Goal: Task Accomplishment & Management: Complete application form

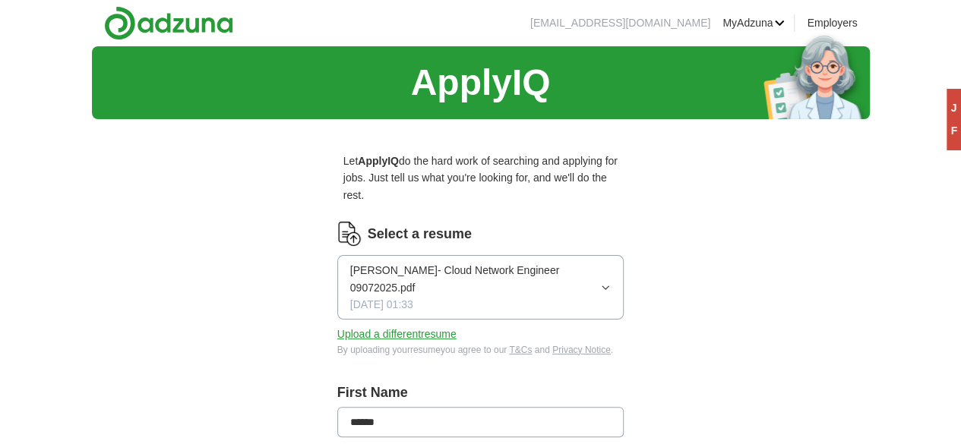
click at [610, 282] on icon "button" at bounding box center [605, 288] width 11 height 12
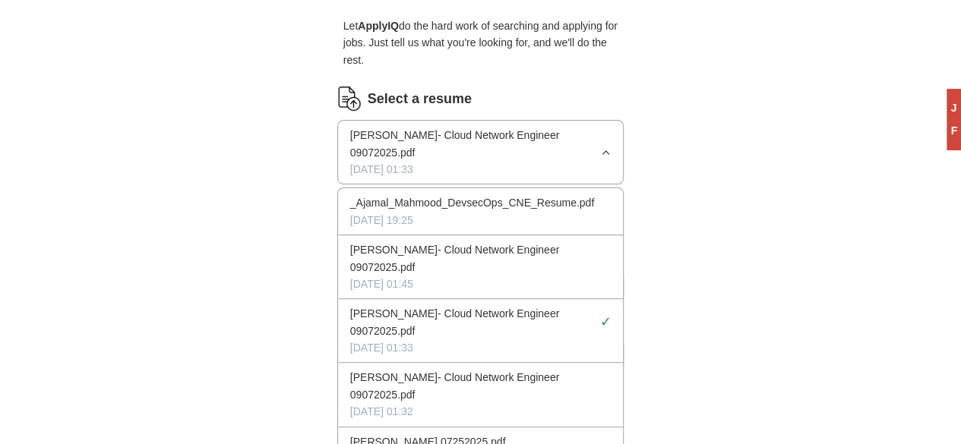
scroll to position [137, 0]
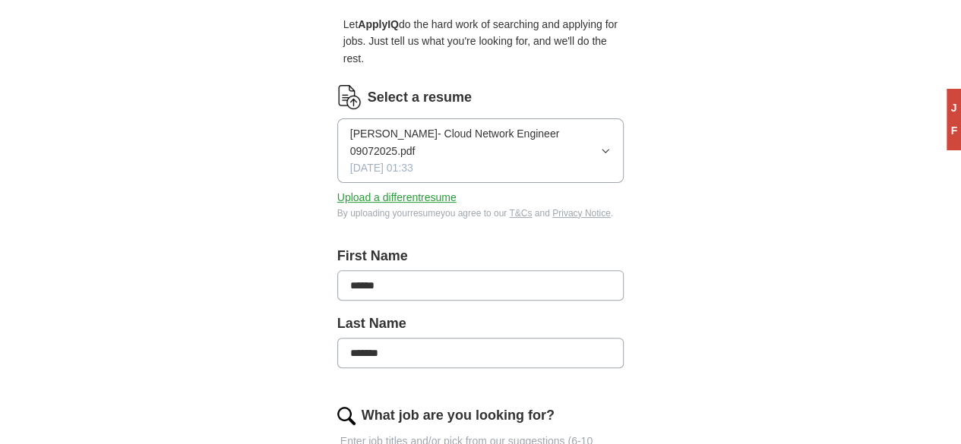
click at [368, 189] on button "Upload a different resume" at bounding box center [396, 197] width 119 height 17
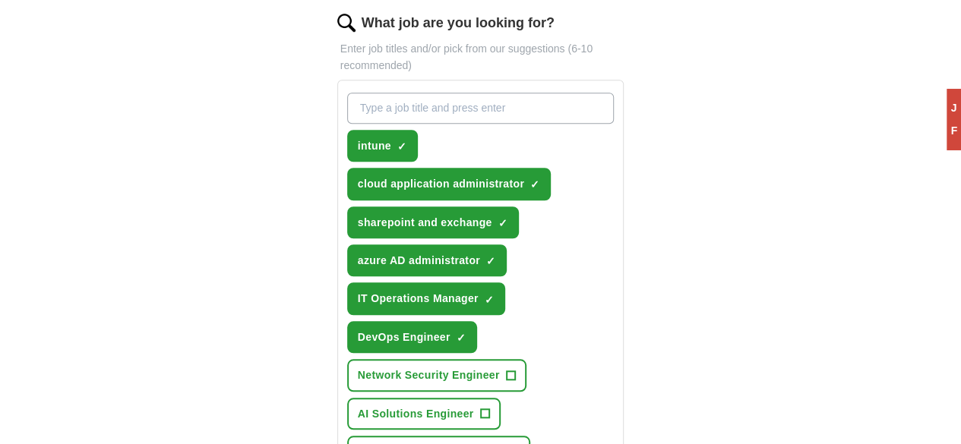
scroll to position [462, 0]
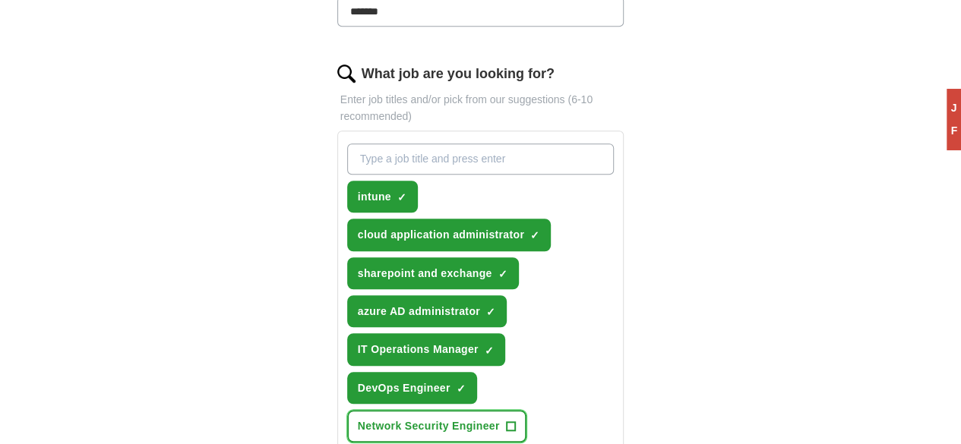
click at [453, 418] on span "Network Security Engineer" at bounding box center [429, 426] width 142 height 17
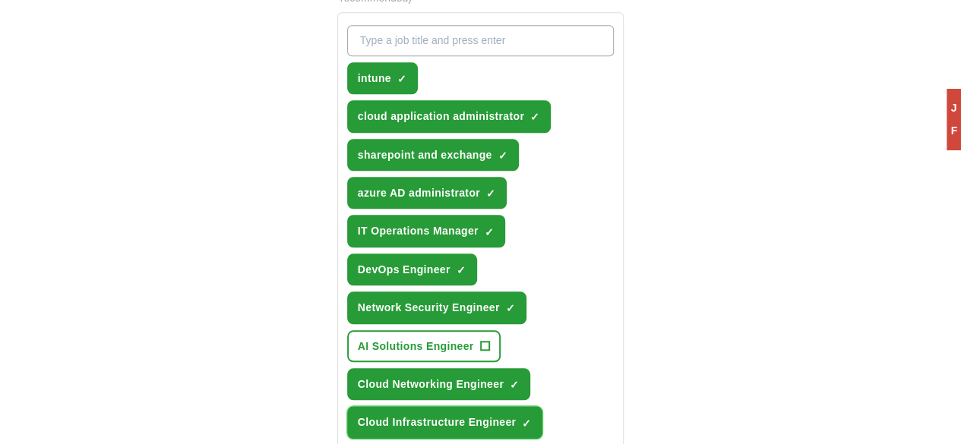
scroll to position [582, 0]
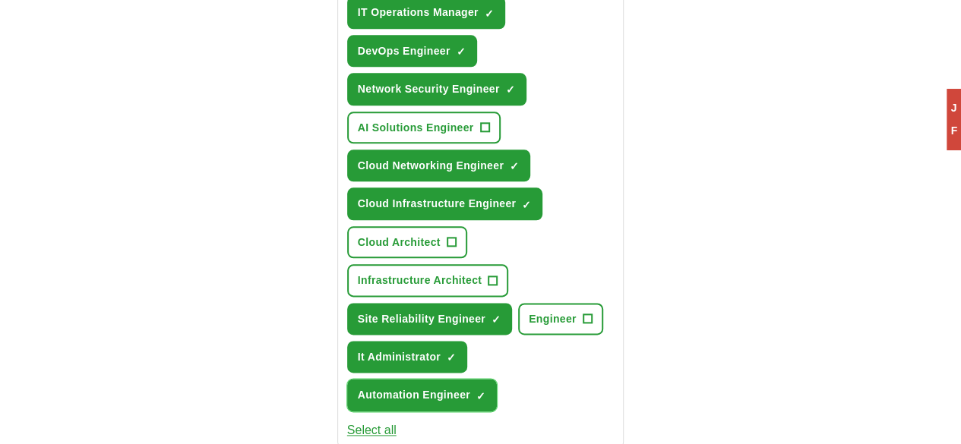
scroll to position [800, 0]
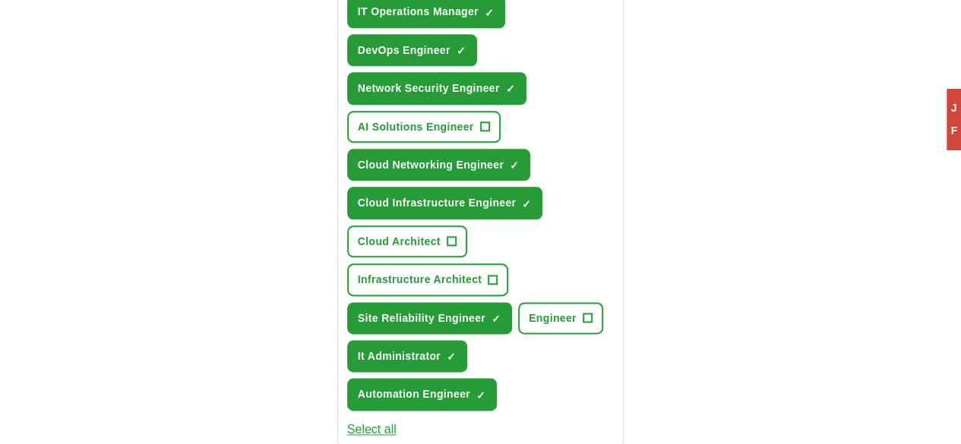
type input "******"
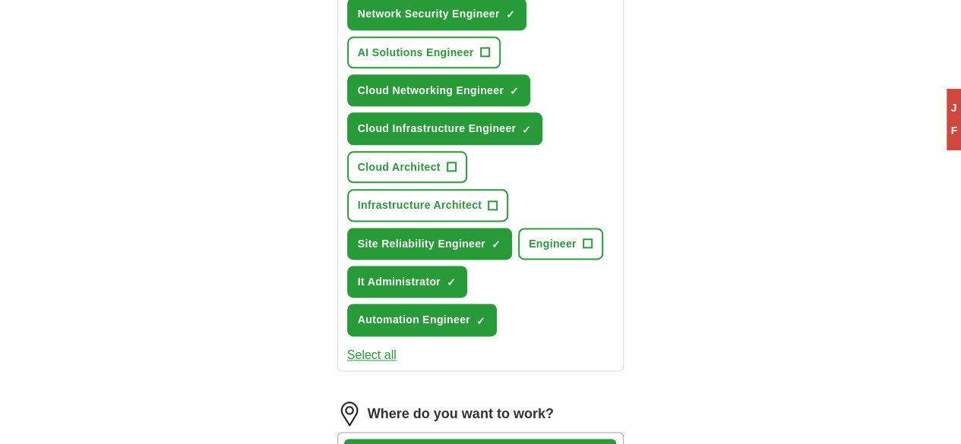
scroll to position [877, 0]
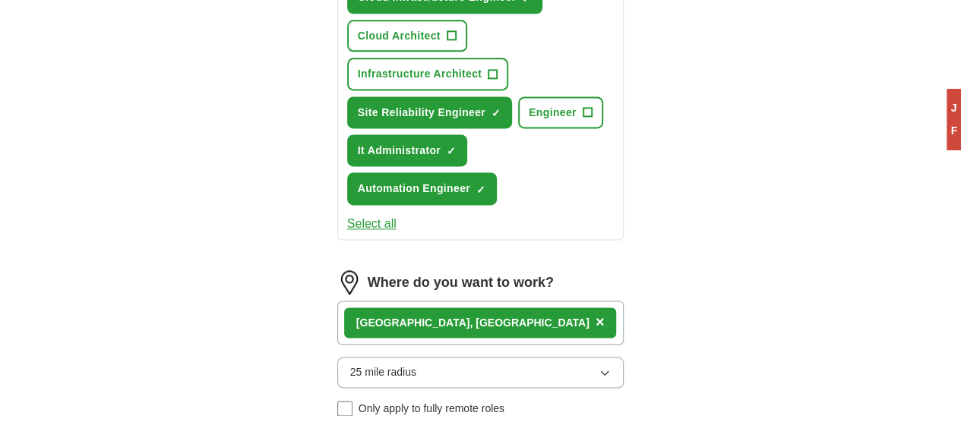
scroll to position [1006, 0]
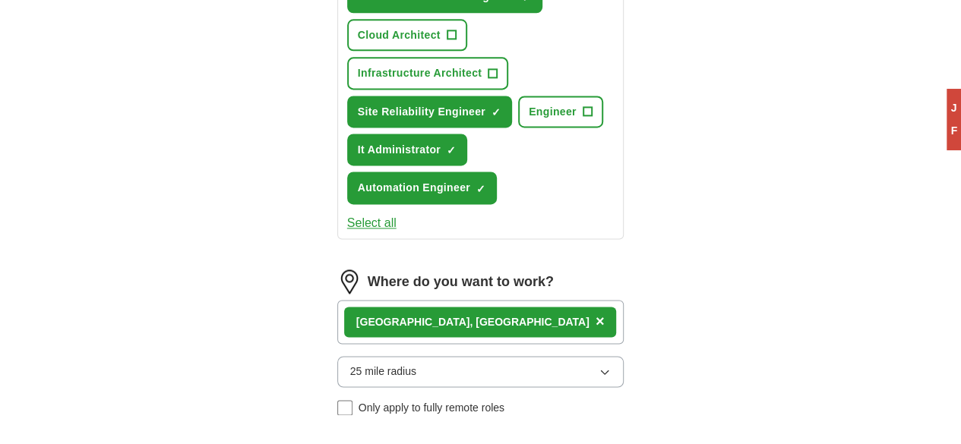
drag, startPoint x: 481, startPoint y: 317, endPoint x: 494, endPoint y: 315, distance: 12.2
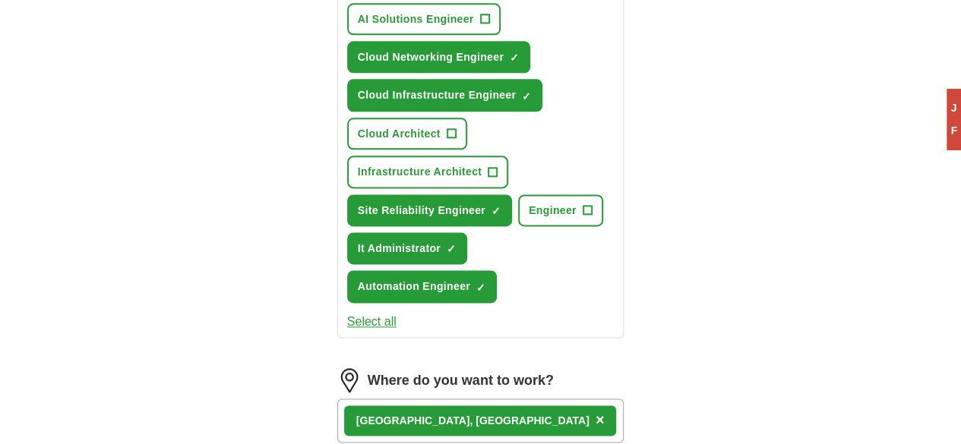
scroll to position [907, 0]
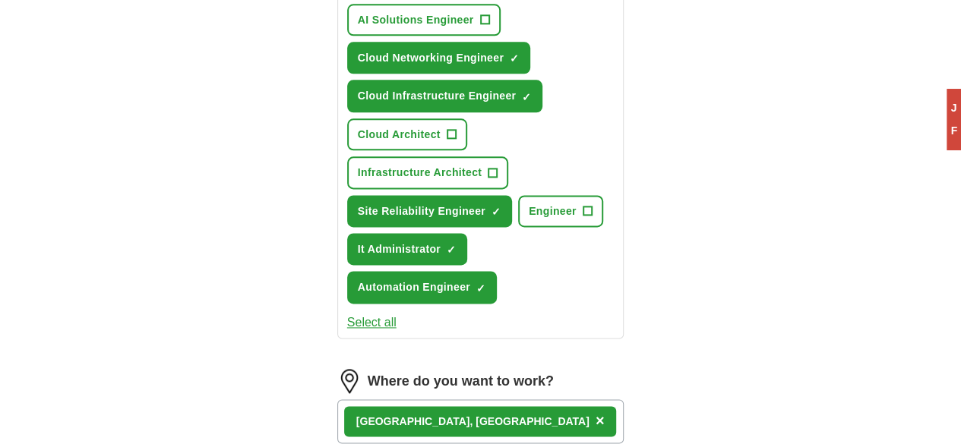
click at [445, 399] on div "[GEOGRAPHIC_DATA] , [GEOGRAPHIC_DATA] ×" at bounding box center [480, 421] width 287 height 44
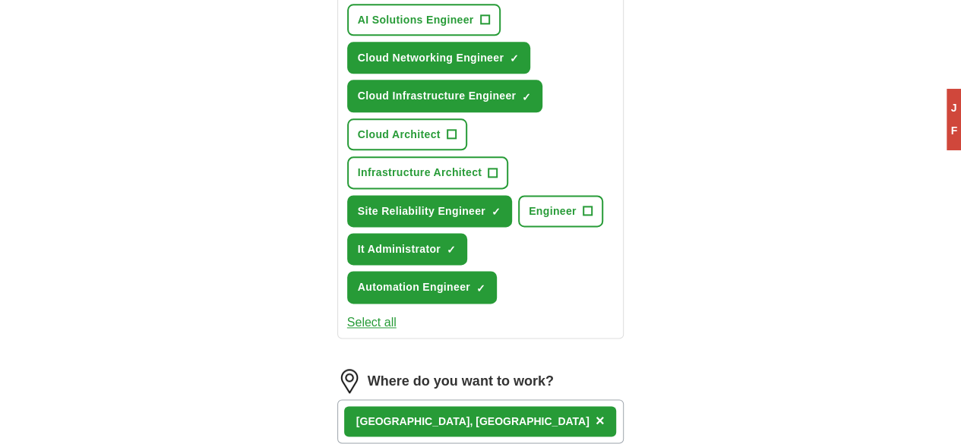
click at [445, 399] on div "[GEOGRAPHIC_DATA] , [GEOGRAPHIC_DATA] ×" at bounding box center [480, 421] width 287 height 44
click at [427, 399] on div "[GEOGRAPHIC_DATA] , [GEOGRAPHIC_DATA] ×" at bounding box center [480, 421] width 287 height 44
click at [220, 142] on div "ApplyIQ Let ApplyIQ do the hard work of searching and applying for jobs. Just t…" at bounding box center [481, 0] width 778 height 1721
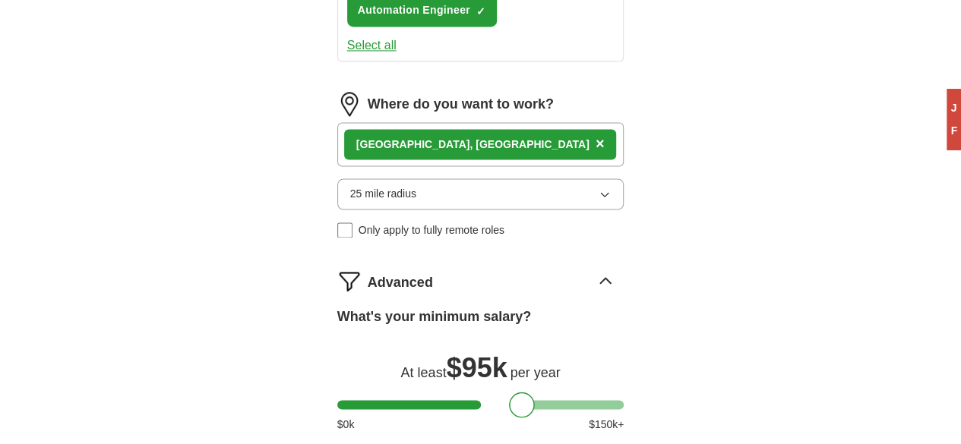
scroll to position [1213, 0]
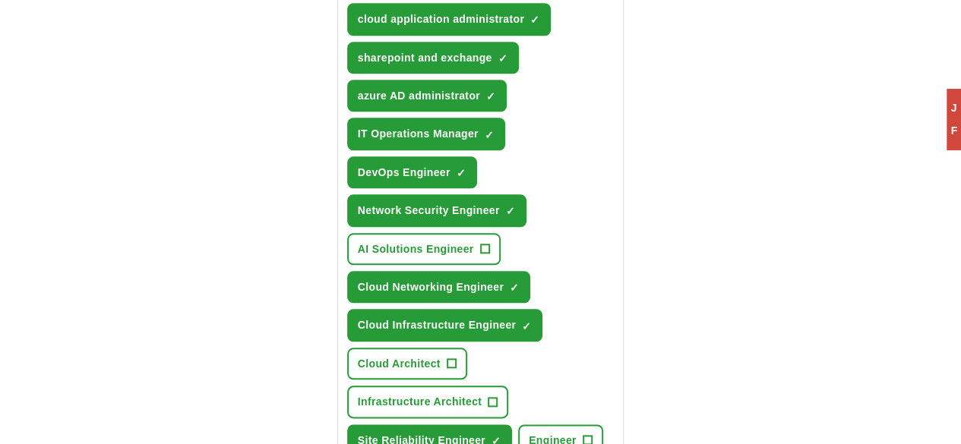
scroll to position [677, 0]
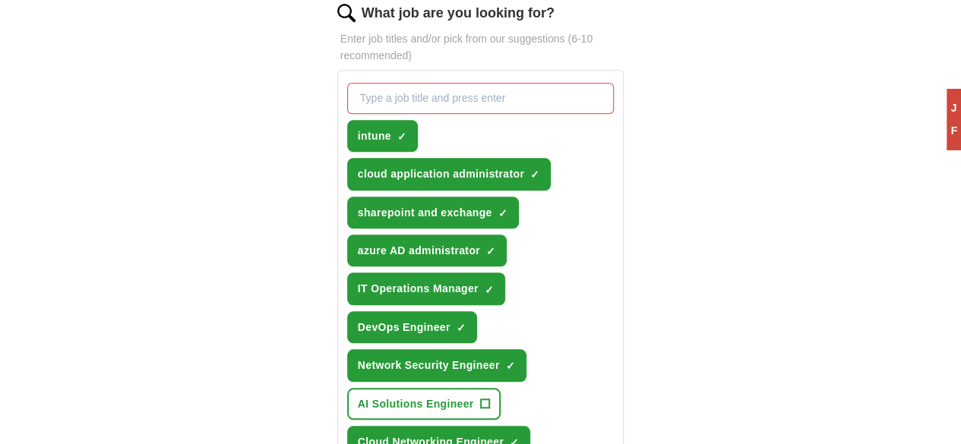
scroll to position [523, 0]
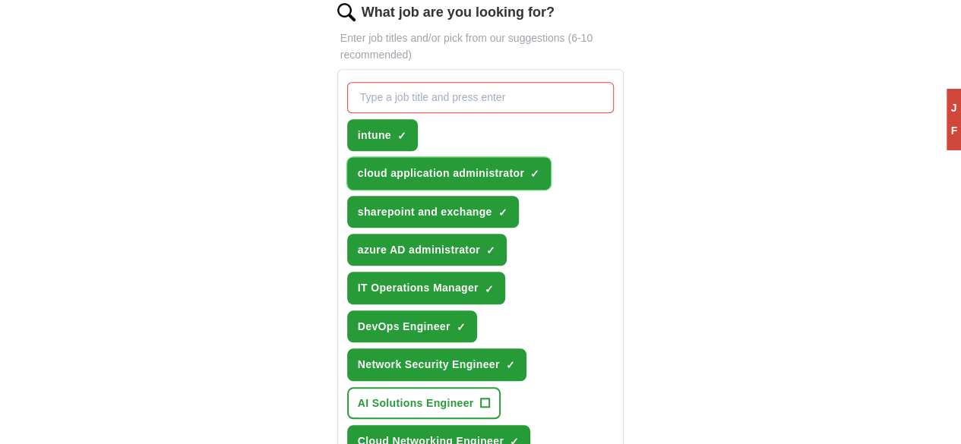
click at [0, 0] on span "×" at bounding box center [0, 0] width 0 height 0
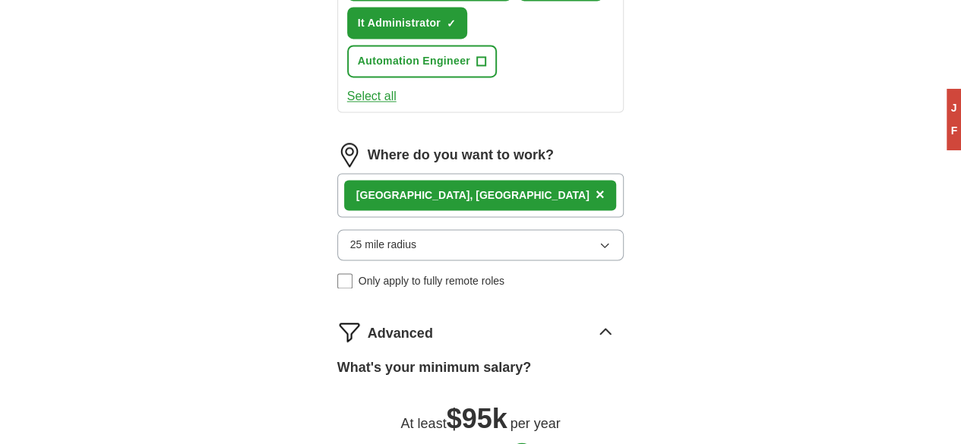
scroll to position [1163, 0]
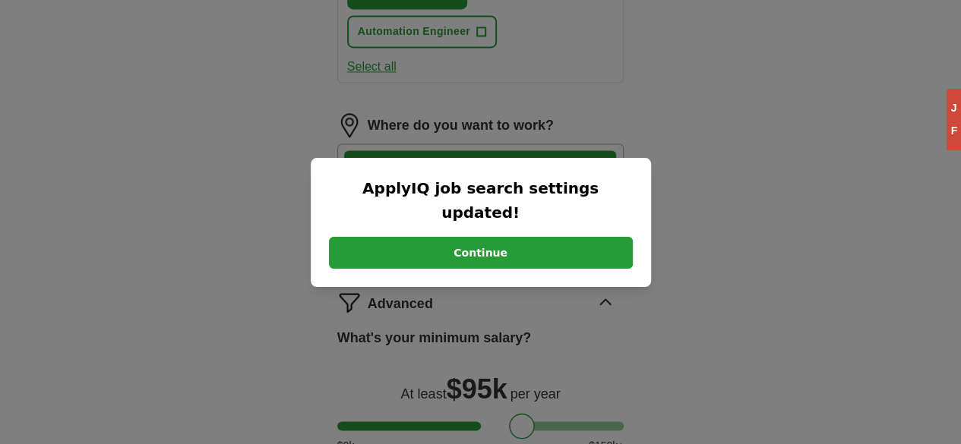
click at [425, 242] on button "Continue" at bounding box center [481, 253] width 304 height 32
